Goal: Task Accomplishment & Management: Manage account settings

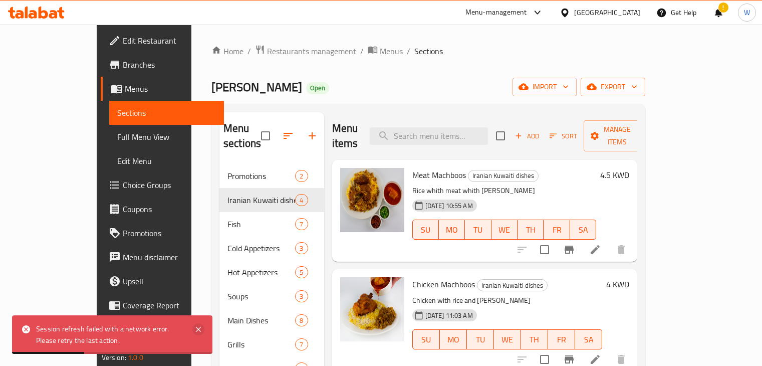
scroll to position [2, 0]
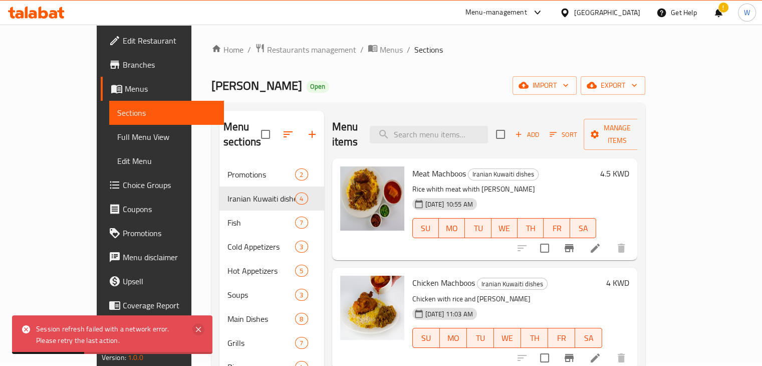
click at [196, 330] on icon at bounding box center [198, 328] width 5 height 5
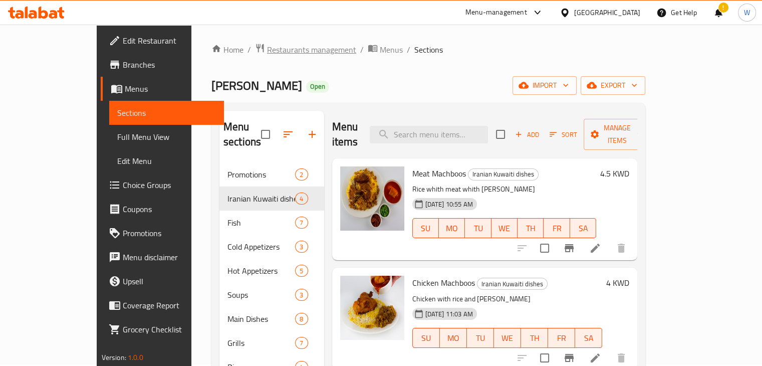
click at [267, 55] on span "Restaurants management" at bounding box center [311, 50] width 89 height 12
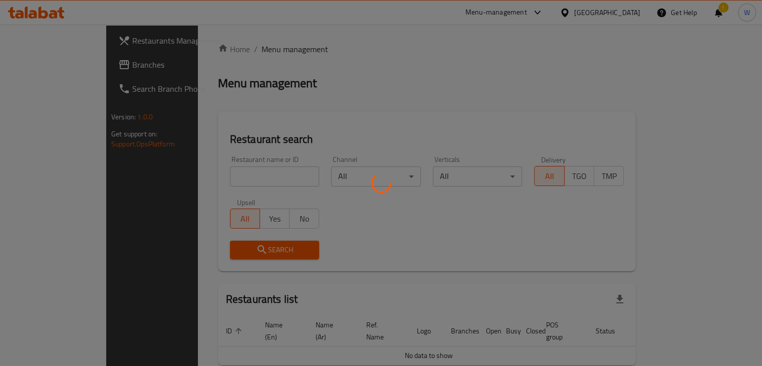
click at [222, 145] on div at bounding box center [381, 183] width 762 height 366
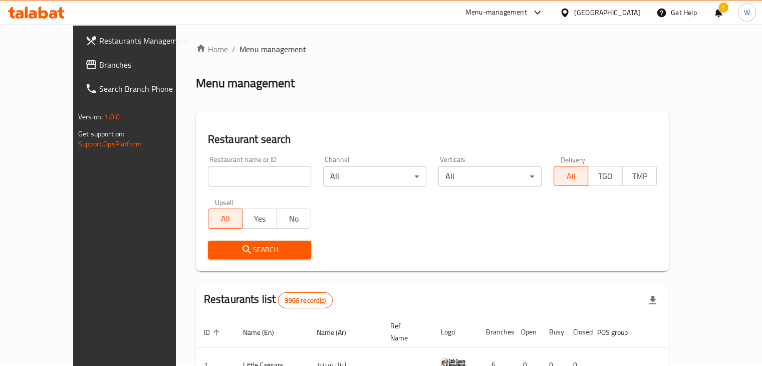
click at [208, 181] on input "search" at bounding box center [259, 176] width 103 height 20
type input "naril"
click button "Search" at bounding box center [259, 249] width 103 height 19
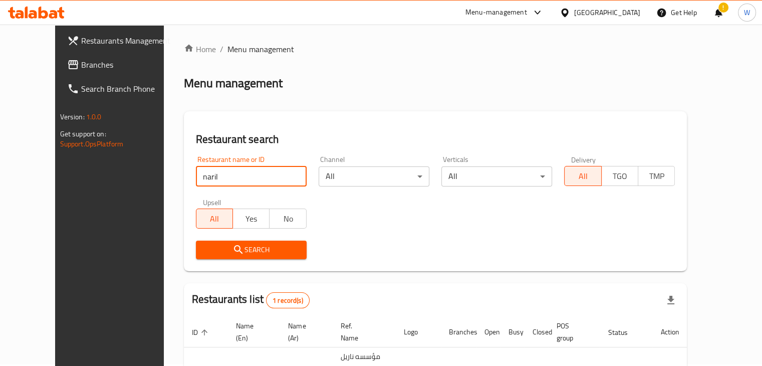
scroll to position [73, 0]
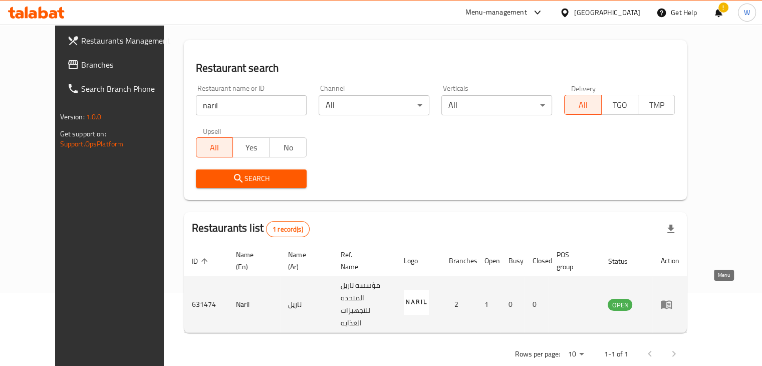
click at [672, 300] on icon "enhanced table" at bounding box center [666, 304] width 11 height 9
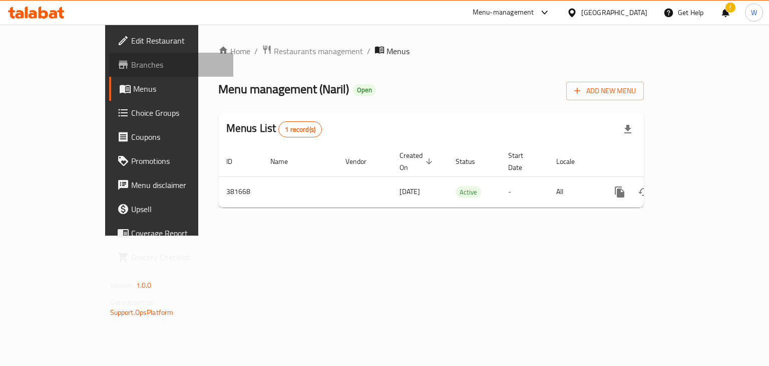
click at [131, 62] on span "Branches" at bounding box center [178, 65] width 95 height 12
